Goal: Transaction & Acquisition: Purchase product/service

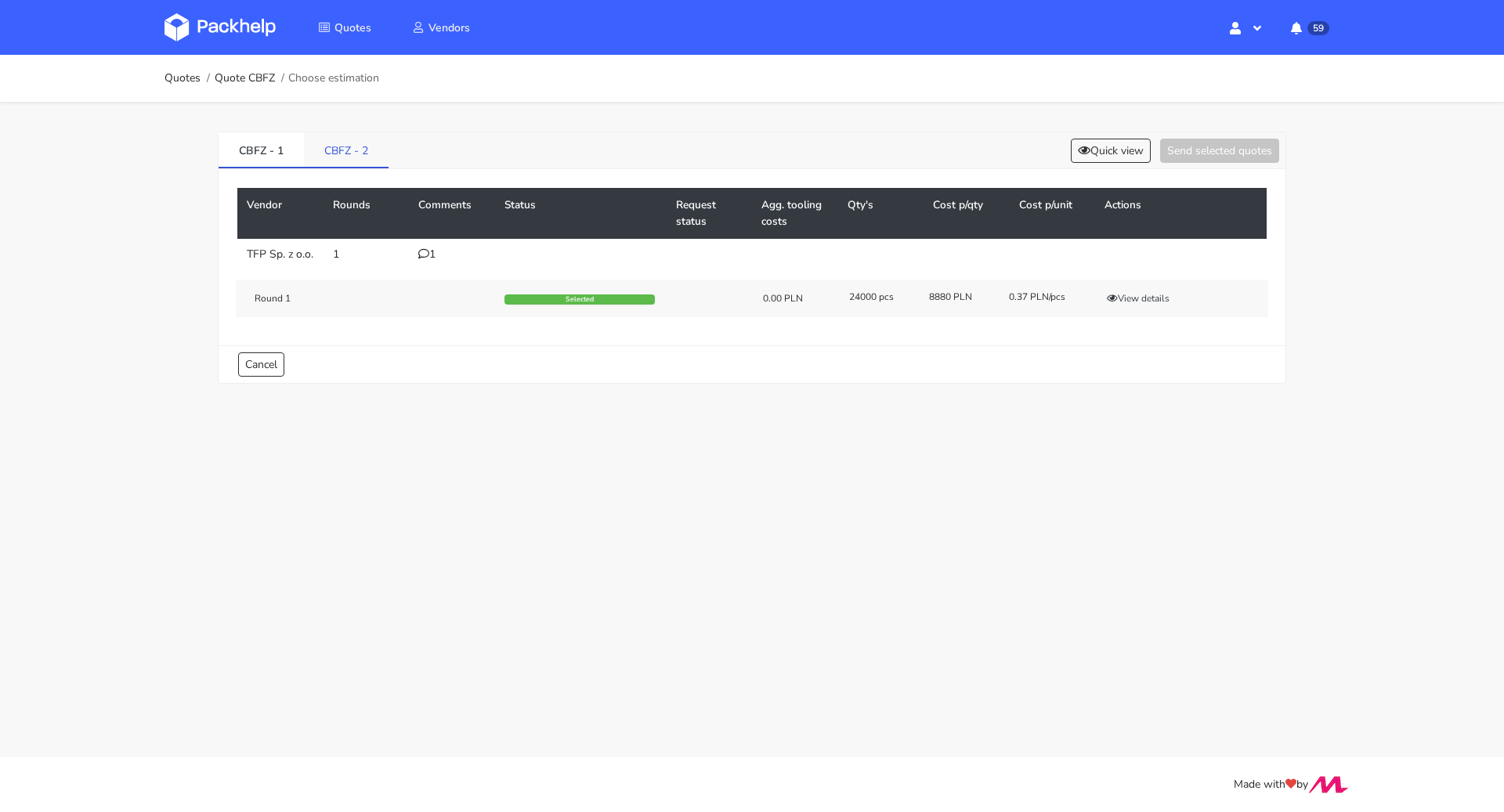
click at [344, 146] on link "CBFZ - 2" at bounding box center [347, 149] width 85 height 34
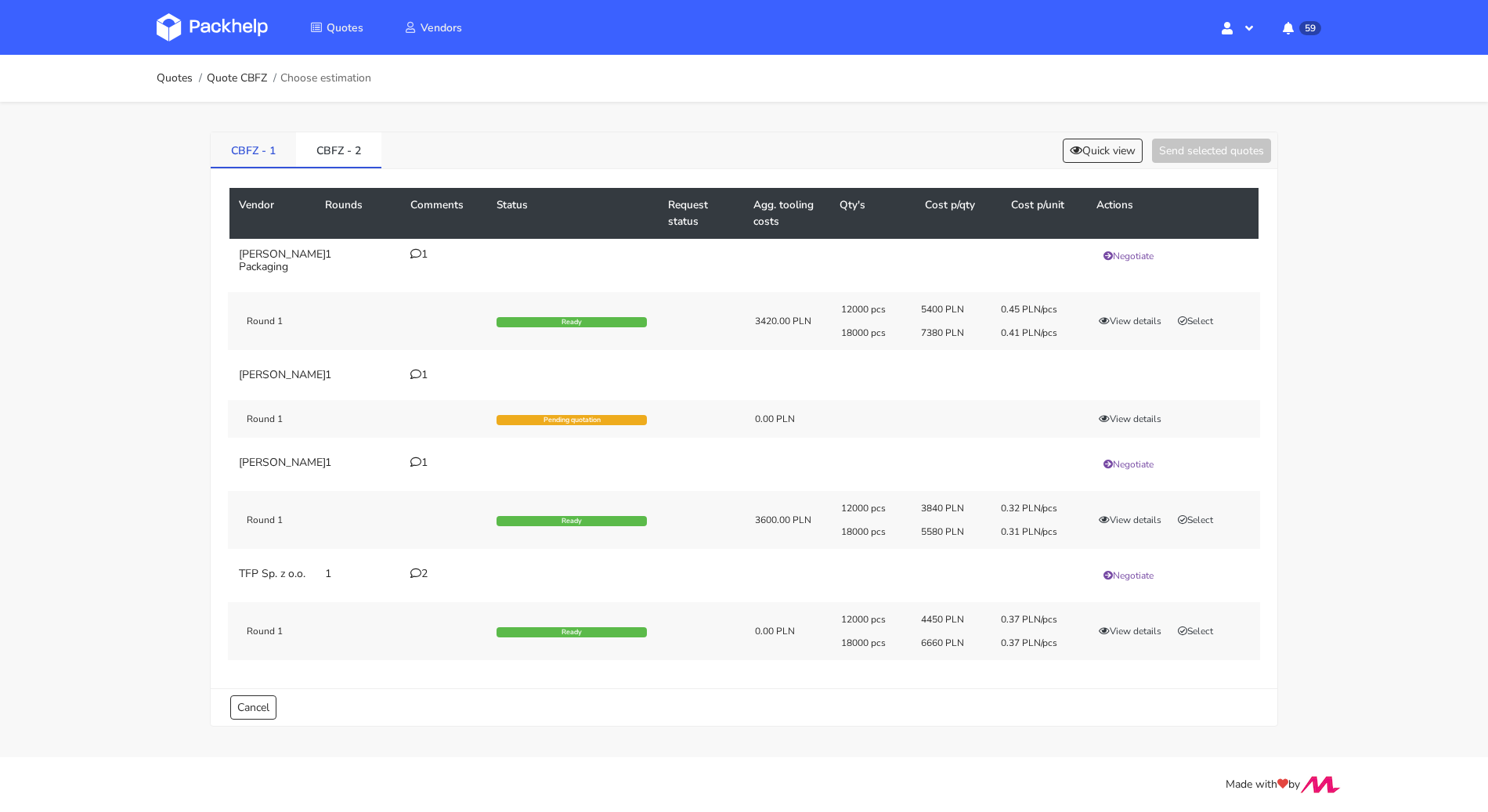
click at [226, 155] on link "CBFZ - 1" at bounding box center [253, 149] width 86 height 34
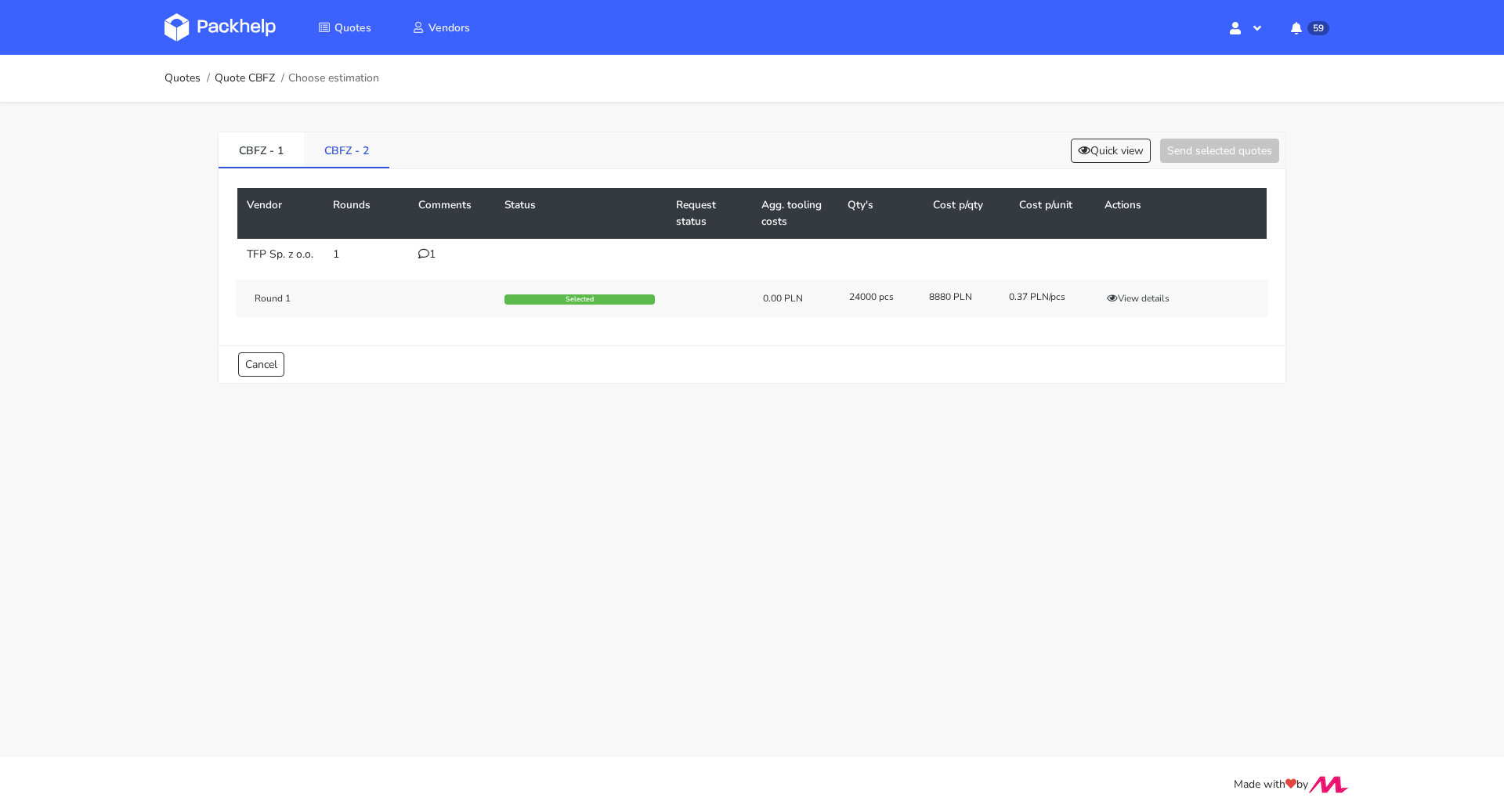
click at [354, 148] on link "CBFZ - 2" at bounding box center [347, 149] width 86 height 34
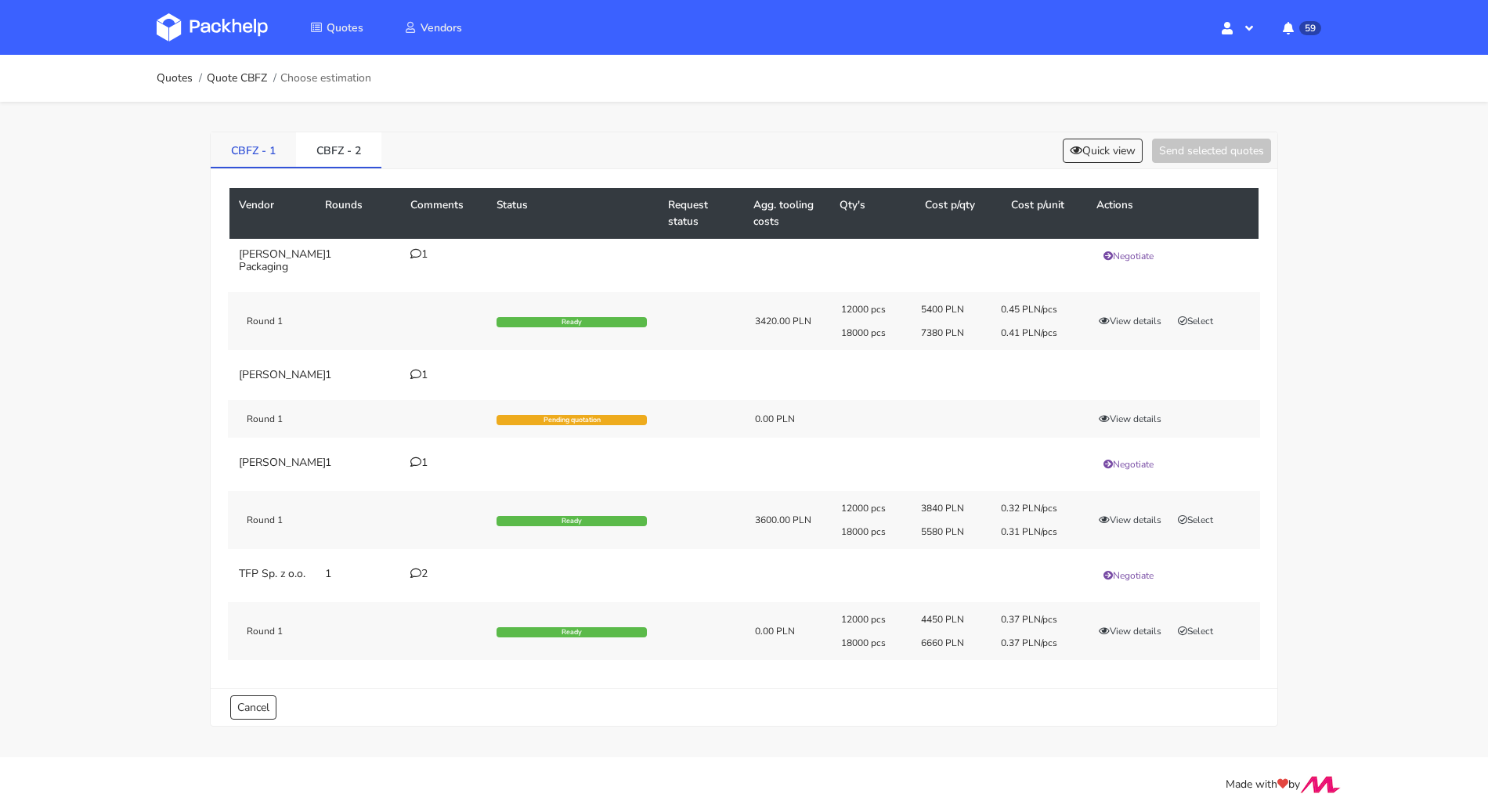
click at [248, 134] on link "CBFZ - 1" at bounding box center [253, 149] width 86 height 34
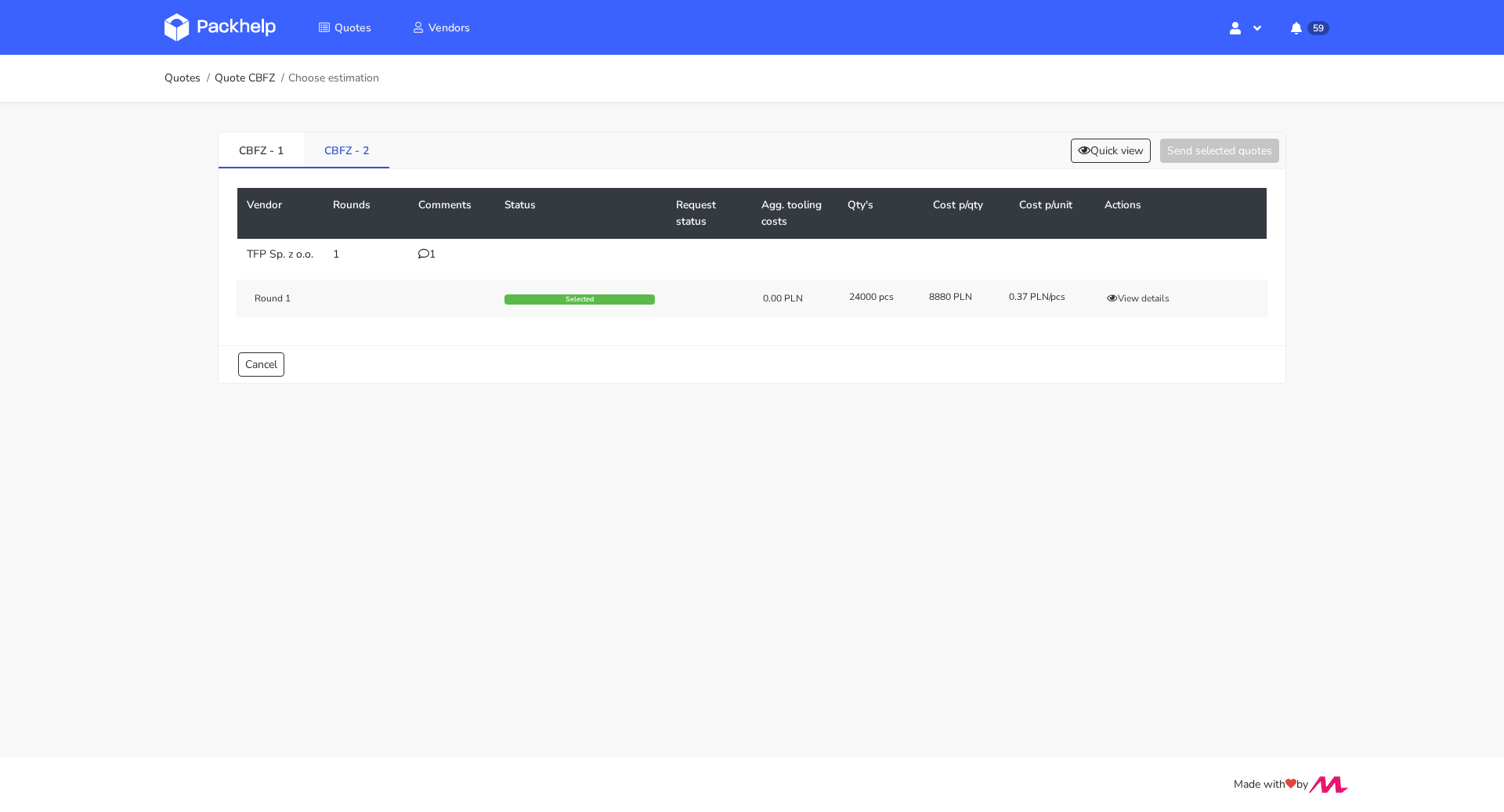
click at [340, 148] on link "CBFZ - 2" at bounding box center [347, 149] width 86 height 34
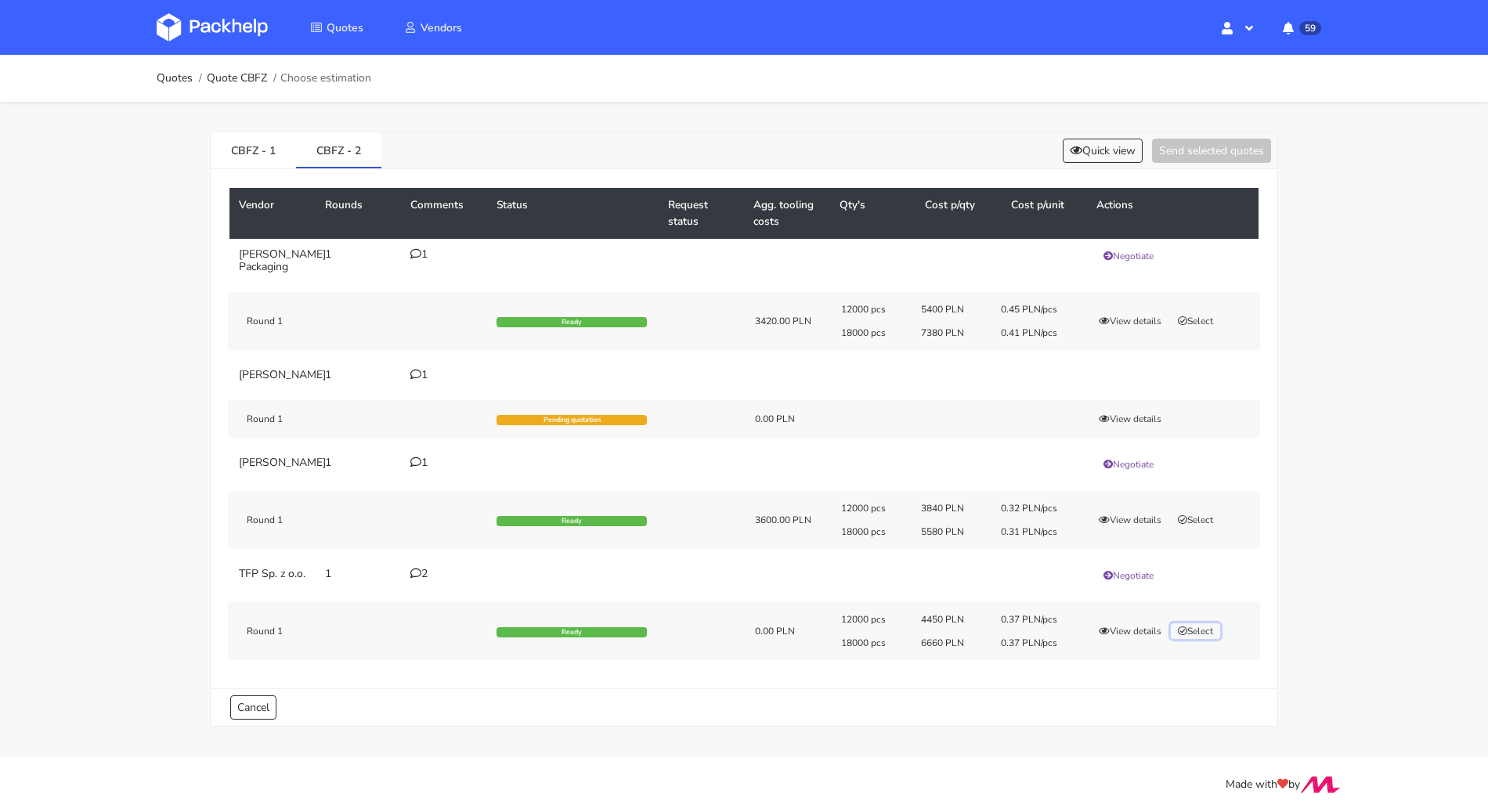
click at [1193, 639] on button "Select" at bounding box center [1195, 630] width 50 height 15
click at [1180, 144] on button "Send selected quotes ( 1 )" at bounding box center [1200, 150] width 141 height 24
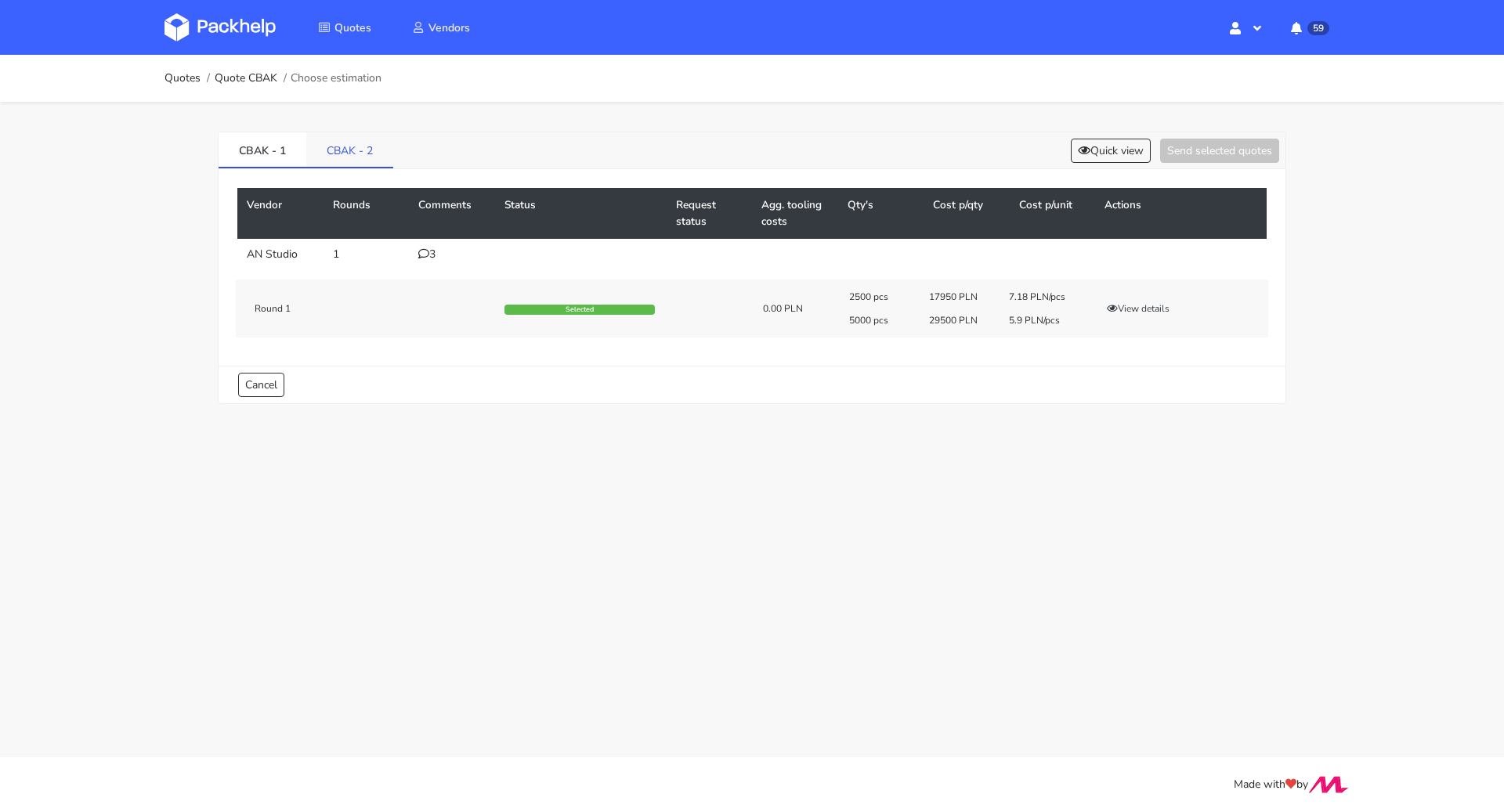
click at [364, 158] on link "CBAK - 2" at bounding box center [349, 149] width 87 height 34
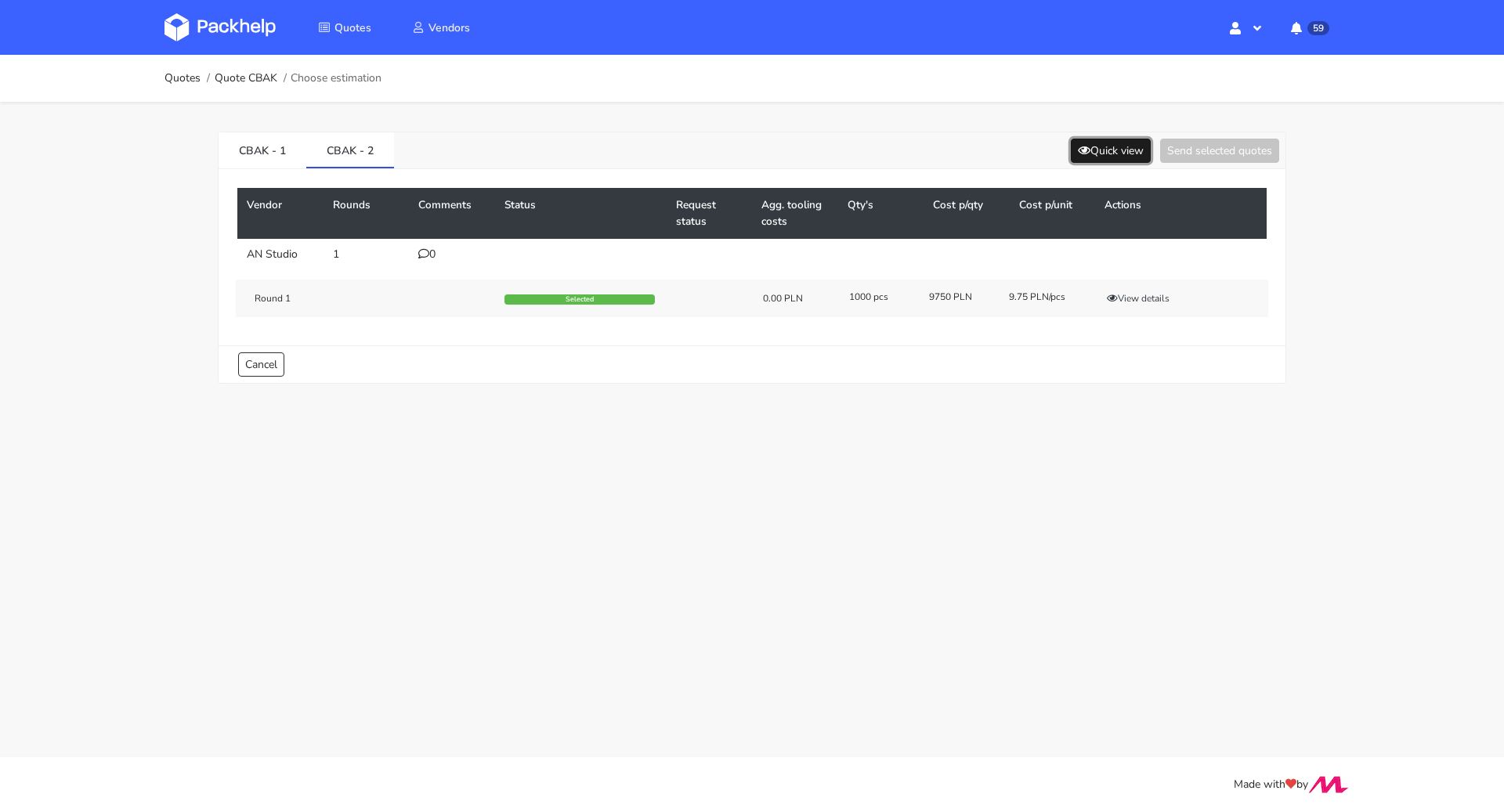
click at [1101, 158] on button "Quick view" at bounding box center [1110, 150] width 80 height 24
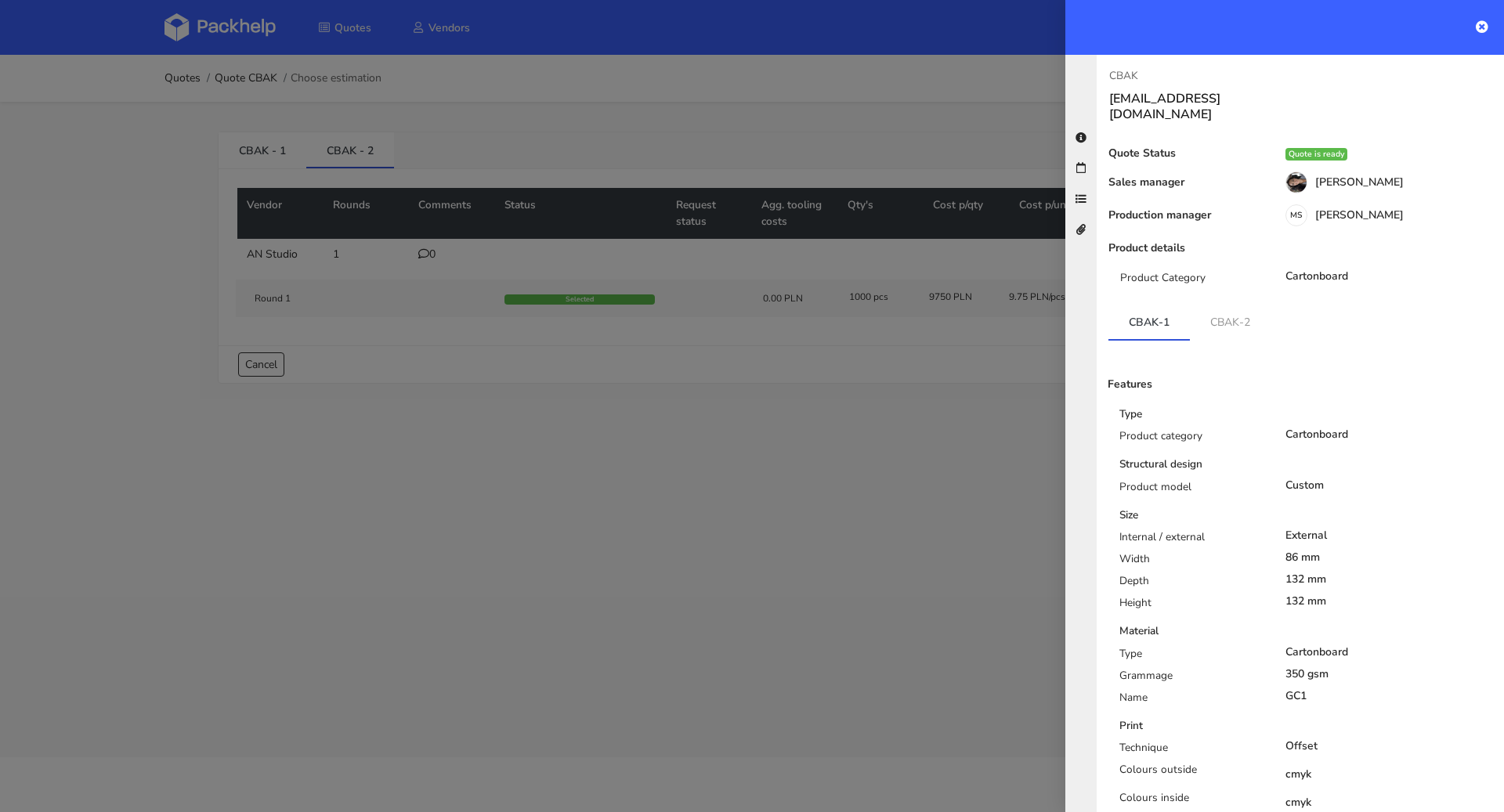
click at [911, 446] on div at bounding box center [752, 406] width 1504 height 812
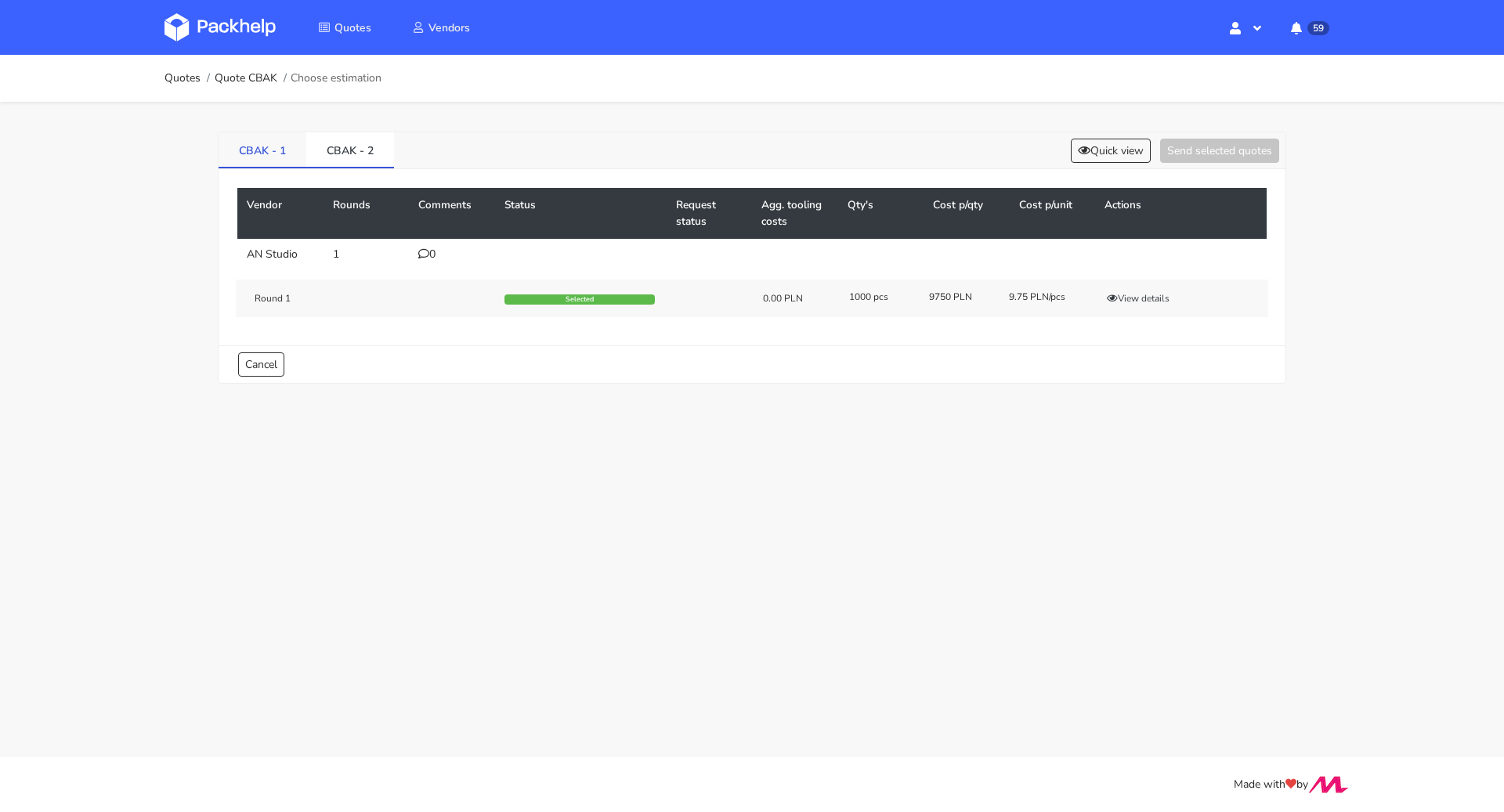
click at [258, 156] on link "CBAK - 1" at bounding box center [262, 149] width 87 height 34
click at [334, 155] on link "CBAK - 2" at bounding box center [349, 149] width 87 height 34
click at [1139, 298] on button "View details" at bounding box center [1137, 298] width 77 height 15
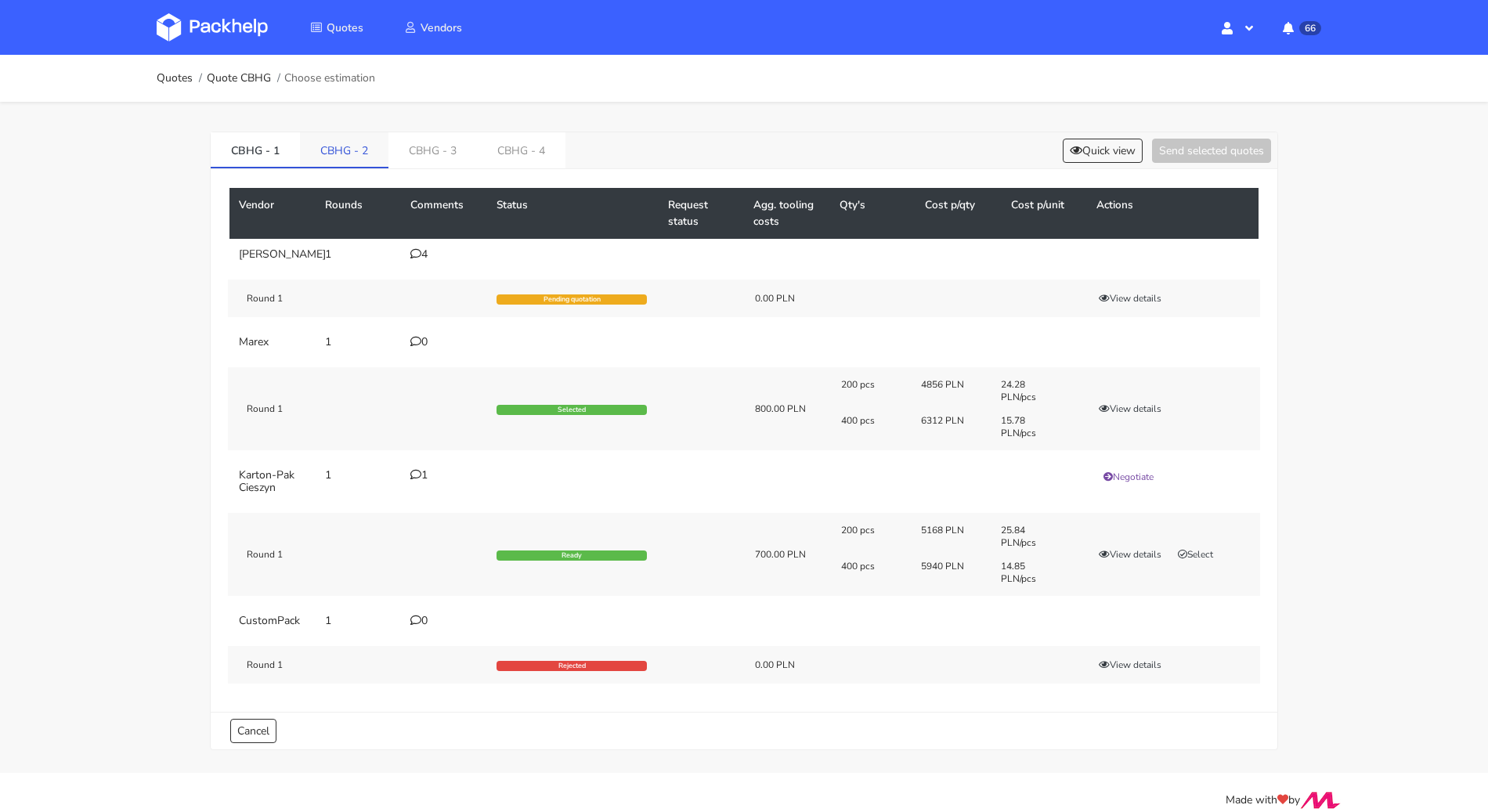
click at [322, 141] on link "CBHG - 2" at bounding box center [344, 149] width 88 height 34
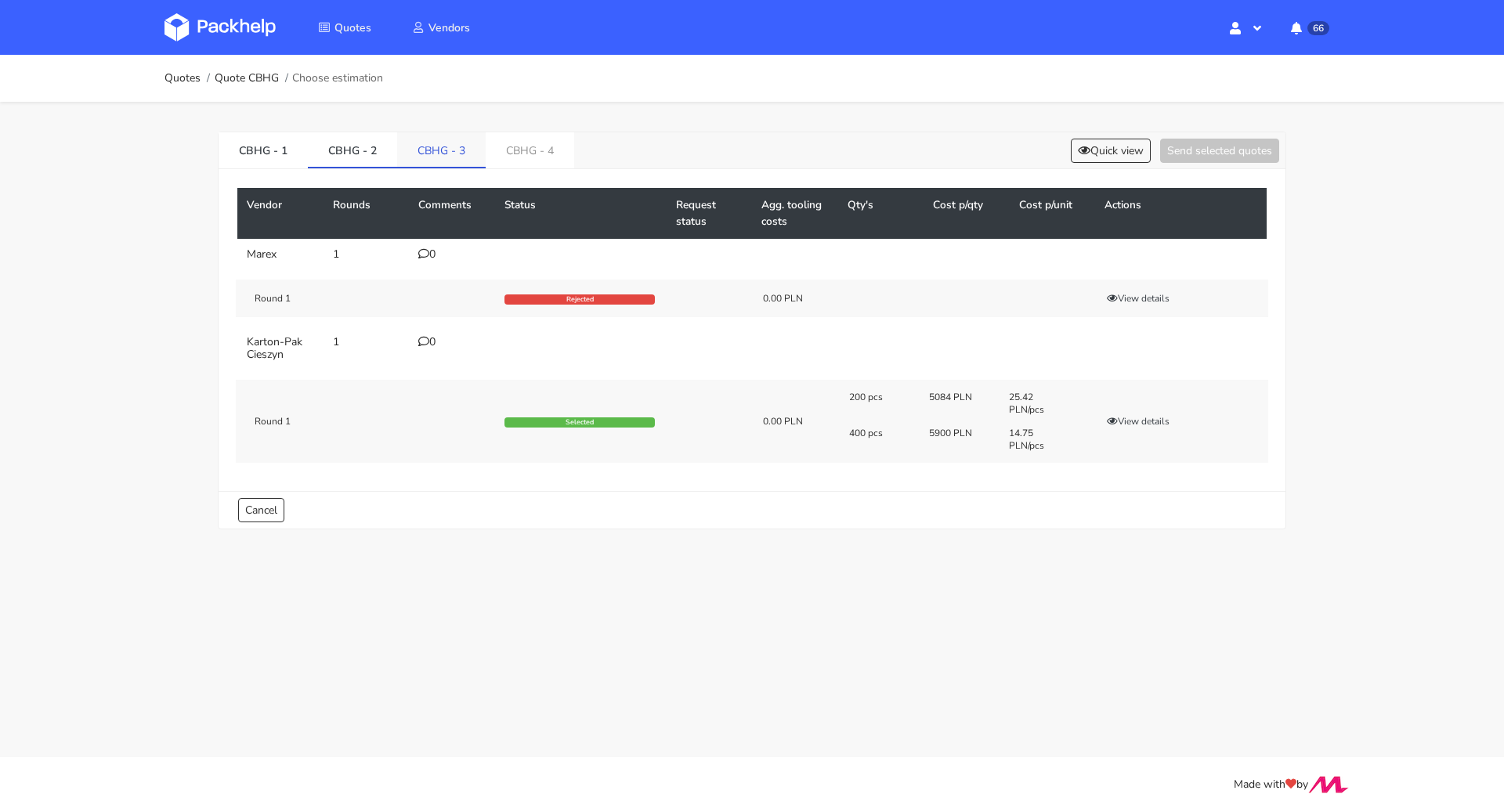
click at [430, 146] on link "CBHG - 3" at bounding box center [441, 149] width 88 height 34
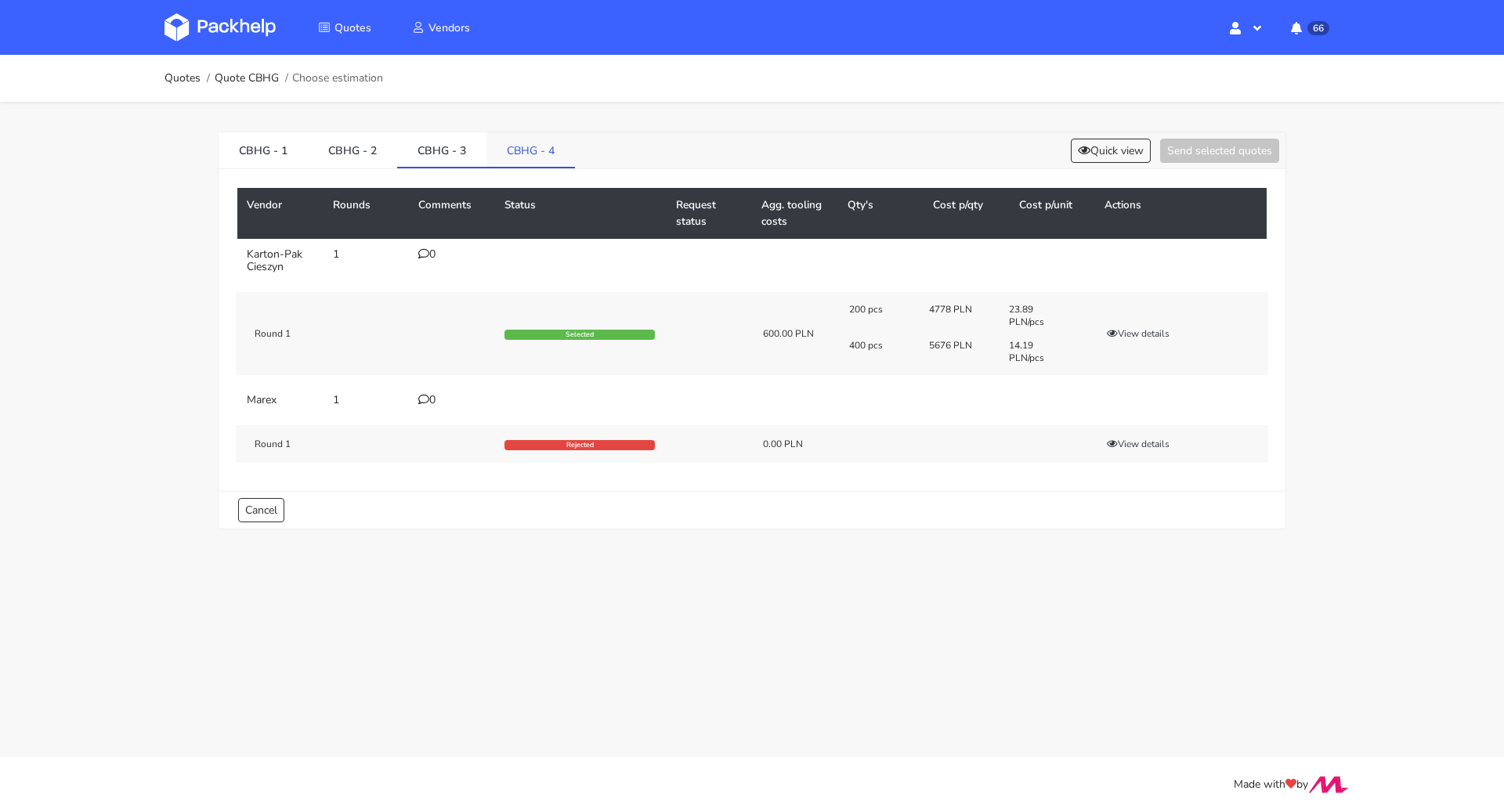
click at [557, 142] on link "CBHG - 4" at bounding box center [530, 149] width 88 height 34
